Goal: Transaction & Acquisition: Purchase product/service

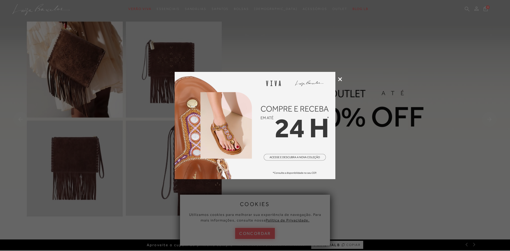
click at [342, 78] on div at bounding box center [255, 125] width 510 height 251
click at [340, 80] on icon at bounding box center [340, 79] width 4 height 4
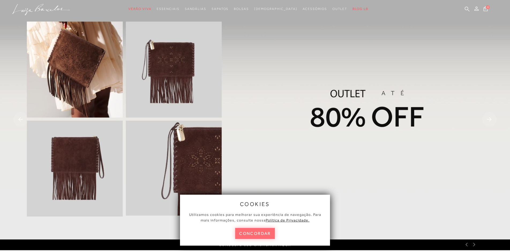
click at [255, 232] on button "concordar" at bounding box center [255, 233] width 40 height 11
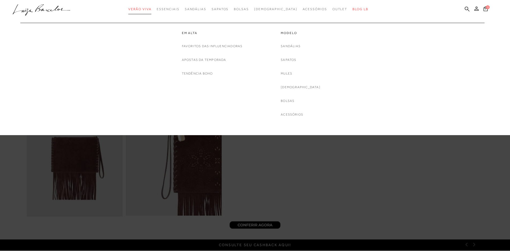
click at [151, 9] on span "Verão Viva" at bounding box center [139, 9] width 23 height 4
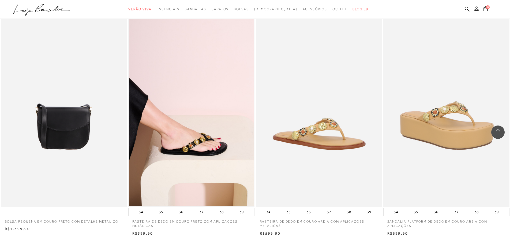
scroll to position [1238, 0]
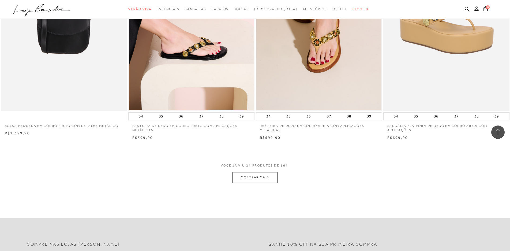
click at [257, 173] on button "MOSTRAR MAIS" at bounding box center [254, 177] width 45 height 10
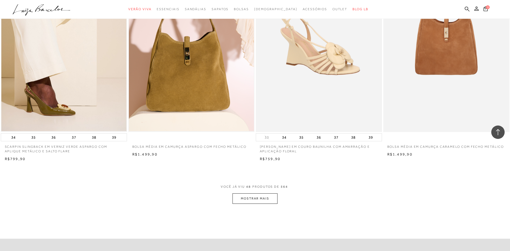
scroll to position [2575, 0]
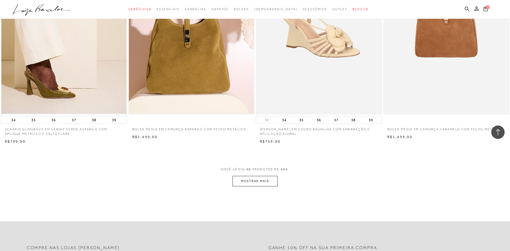
click at [258, 176] on button "MOSTRAR MAIS" at bounding box center [254, 181] width 45 height 10
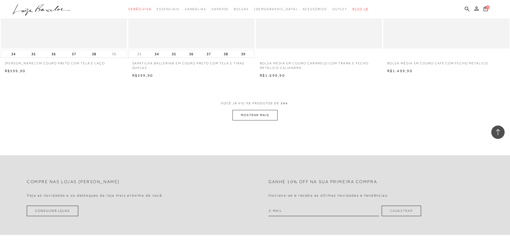
scroll to position [4005, 0]
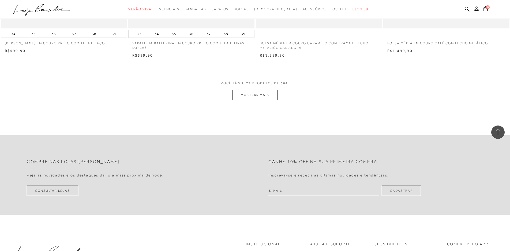
click at [251, 90] on button "MOSTRAR MAIS" at bounding box center [254, 95] width 45 height 10
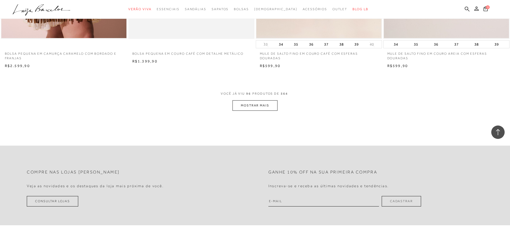
scroll to position [5367, 0]
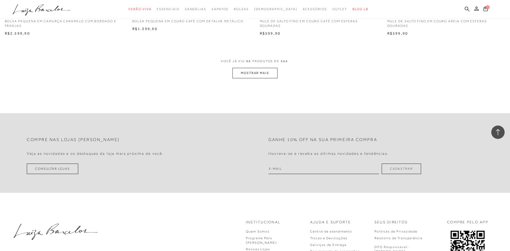
click at [266, 68] on button "MOSTRAR MAIS" at bounding box center [254, 73] width 45 height 10
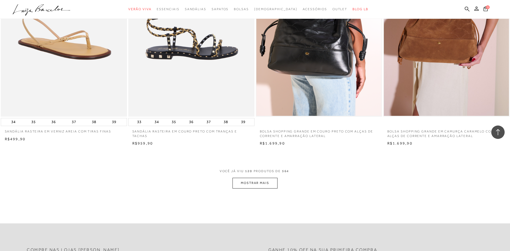
scroll to position [6599, 0]
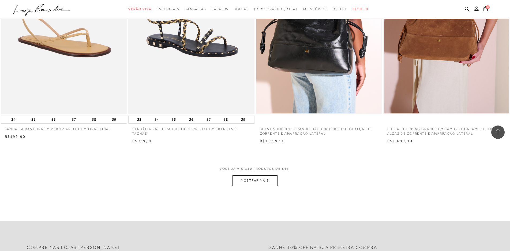
click at [270, 175] on button "MOSTRAR MAIS" at bounding box center [254, 180] width 45 height 10
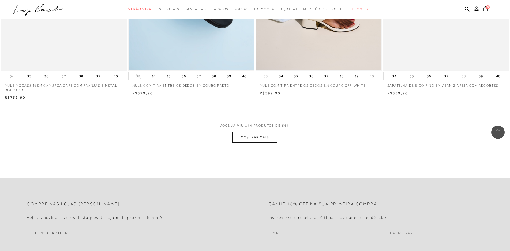
scroll to position [8009, 0]
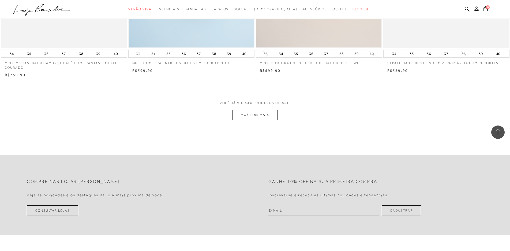
click at [265, 110] on button "MOSTRAR MAIS" at bounding box center [254, 115] width 45 height 10
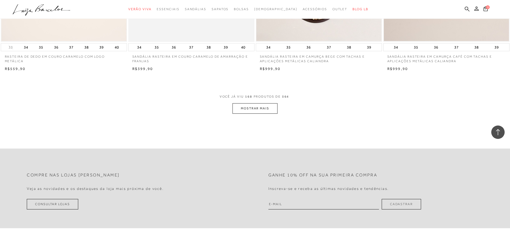
scroll to position [9395, 0]
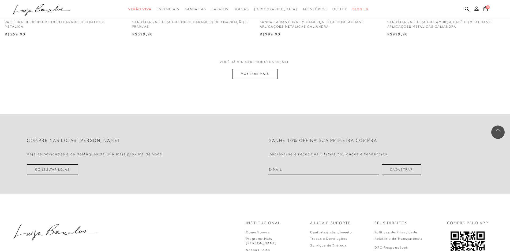
click at [261, 69] on button "MOSTRAR MAIS" at bounding box center [254, 74] width 45 height 10
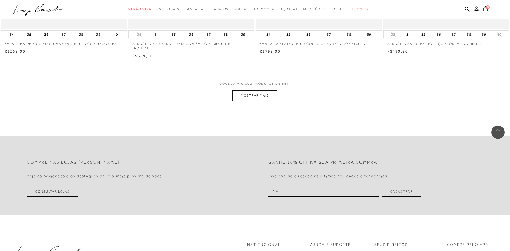
click at [267, 90] on button "MOSTRAR MAIS" at bounding box center [254, 95] width 45 height 10
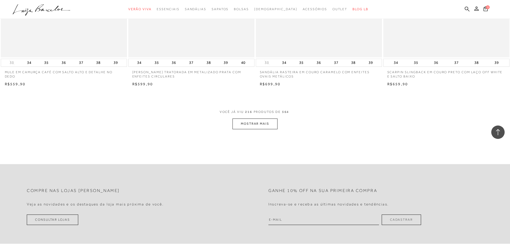
scroll to position [12026, 0]
click at [256, 118] on button "MOSTRAR MAIS" at bounding box center [254, 123] width 45 height 10
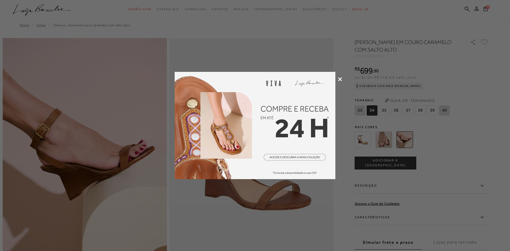
click at [337, 81] on div at bounding box center [255, 125] width 510 height 251
click at [340, 79] on icon at bounding box center [340, 79] width 4 height 4
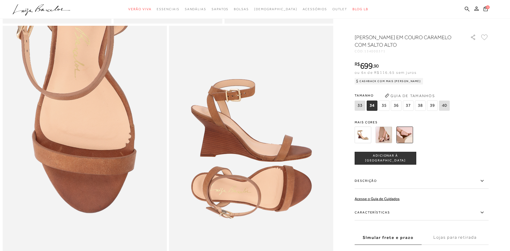
scroll to position [441, 0]
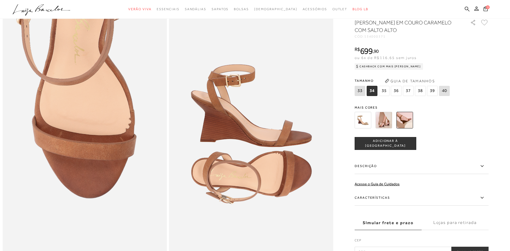
click at [411, 201] on label "Características" at bounding box center [422, 198] width 134 height 16
click at [0, 0] on input "Características" at bounding box center [0, 0] width 0 height 0
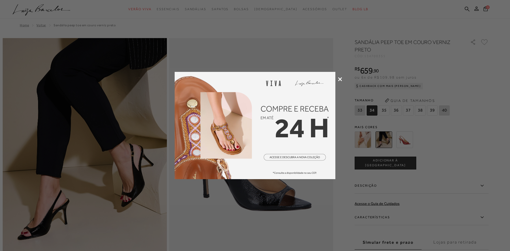
click at [340, 77] on icon at bounding box center [340, 79] width 4 height 4
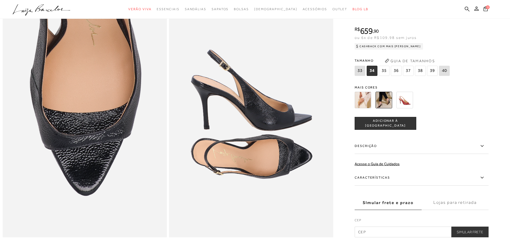
scroll to position [416, 0]
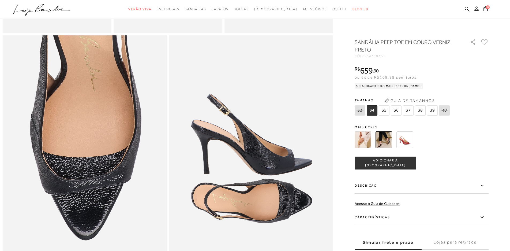
click at [369, 142] on img at bounding box center [363, 139] width 17 height 17
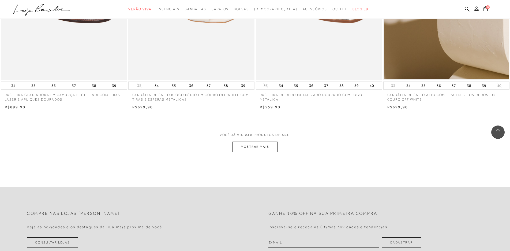
scroll to position [13354, 0]
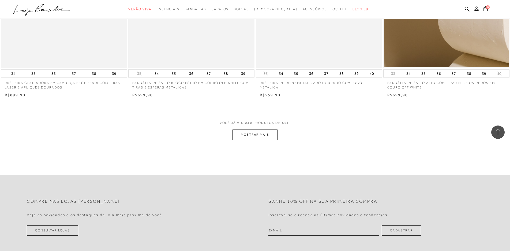
click at [261, 129] on button "MOSTRAR MAIS" at bounding box center [254, 134] width 45 height 10
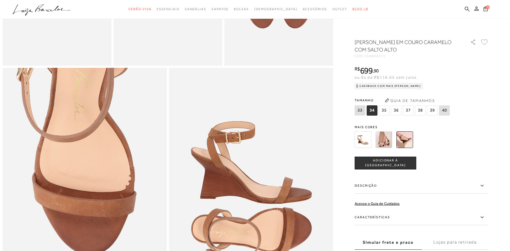
scroll to position [390, 0]
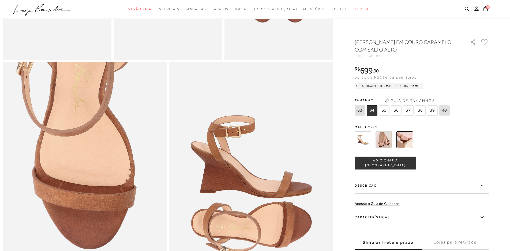
click at [401, 244] on label "Simular frete e prazo" at bounding box center [388, 242] width 67 height 14
click at [0, 0] on input "Simular frete e prazo" at bounding box center [0, 0] width 0 height 0
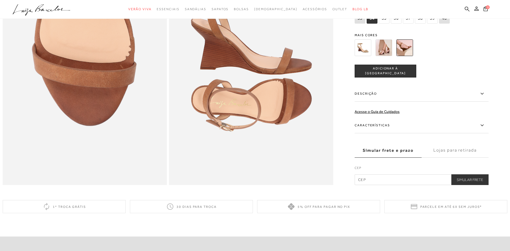
scroll to position [514, 0]
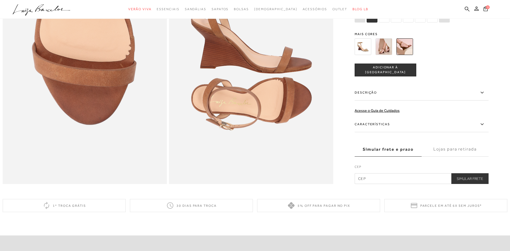
click at [423, 179] on input "text" at bounding box center [422, 178] width 134 height 11
type input "40155-810"
click at [479, 179] on button "Simular Frete" at bounding box center [469, 178] width 37 height 11
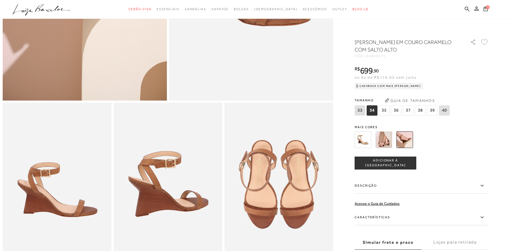
scroll to position [177, 0]
